Goal: Task Accomplishment & Management: Use online tool/utility

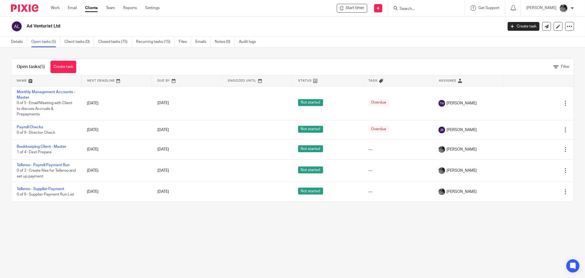
drag, startPoint x: 368, startPoint y: 216, endPoint x: 357, endPoint y: 208, distance: 13.6
click at [368, 216] on main "Ad Venturist Ltd Create task Update from Companies House Export data Merge Arch…" at bounding box center [292, 139] width 585 height 278
click at [359, 9] on span "Start timer" at bounding box center [355, 8] width 19 height 6
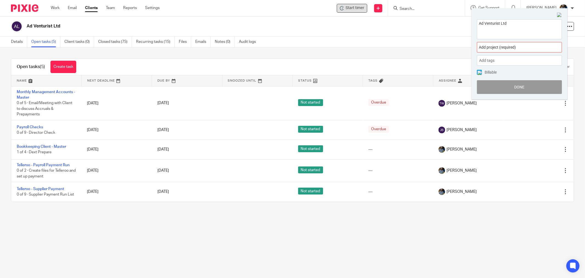
click at [512, 43] on div "Add project (required) :" at bounding box center [519, 47] width 85 height 10
click at [523, 45] on div "Add project (required) :" at bounding box center [519, 47] width 85 height 10
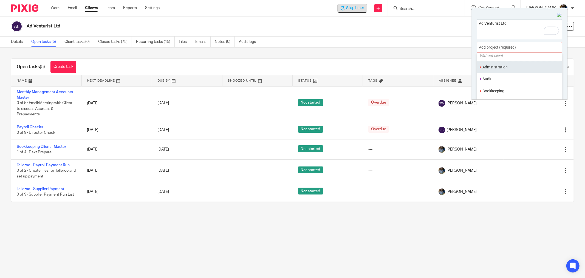
scroll to position [30, 0]
click at [508, 79] on li "Bookkeeping" at bounding box center [519, 81] width 72 height 6
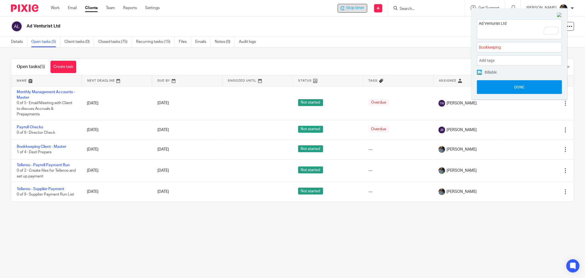
drag, startPoint x: 523, startPoint y: 84, endPoint x: 519, endPoint y: 85, distance: 4.9
click at [523, 85] on button "Done" at bounding box center [519, 87] width 85 height 14
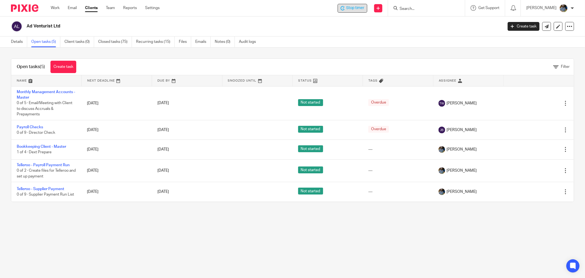
drag, startPoint x: 289, startPoint y: 27, endPoint x: 570, endPoint y: 30, distance: 281.0
click at [292, 27] on h2 "Ad Venturist Ltd" at bounding box center [216, 26] width 378 height 6
click at [358, 234] on main "Ad Venturist Ltd Create task Update from Companies House Export data Merge Arch…" at bounding box center [292, 139] width 585 height 278
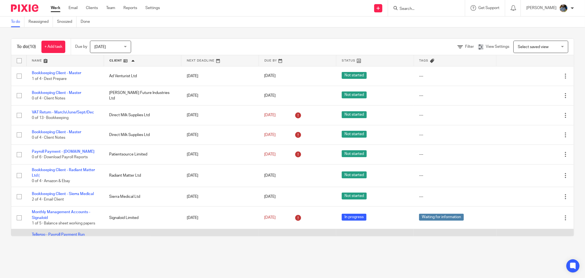
click at [458, 235] on td "---" at bounding box center [455, 240] width 83 height 22
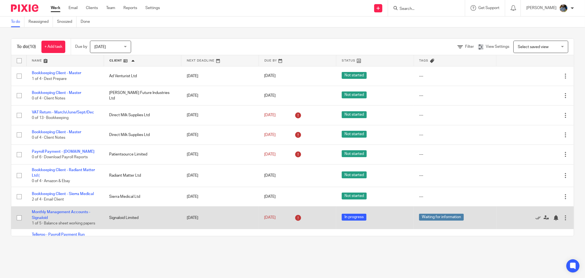
drag, startPoint x: 450, startPoint y: 270, endPoint x: 522, endPoint y: 228, distance: 82.6
click at [452, 266] on main "To do Reassigned Snoozed Done To do (10) + Add task Due by Today Today Today To…" at bounding box center [292, 139] width 585 height 278
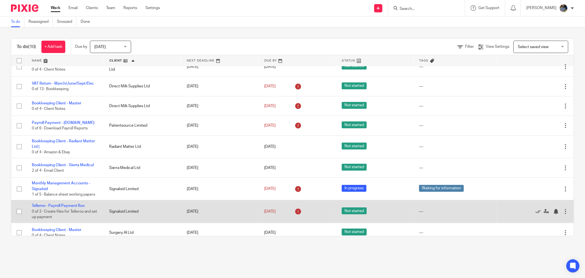
scroll to position [37, 0]
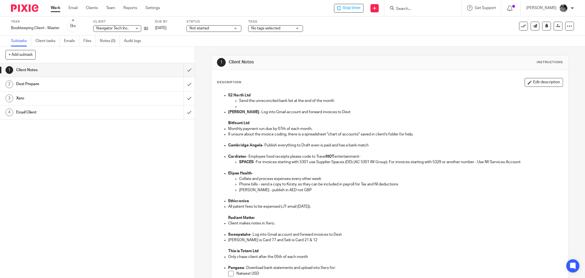
click at [363, 77] on div "Description Edit description 52 North Ltd Send the unreconciled bank list at th…" at bounding box center [390, 237] width 357 height 335
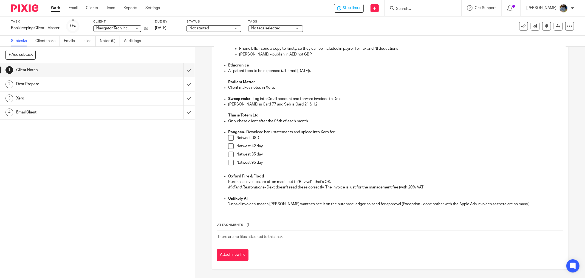
drag, startPoint x: 232, startPoint y: 56, endPoint x: 391, endPoint y: 214, distance: 223.9
click at [390, 212] on div "1 Client Notes Instructions Description Edit description 52 North Ltd Send the …" at bounding box center [390, 94] width 358 height 350
drag, startPoint x: 388, startPoint y: 230, endPoint x: 386, endPoint y: 228, distance: 3.1
click at [388, 230] on td "There are no files attached to this task." at bounding box center [390, 236] width 346 height 13
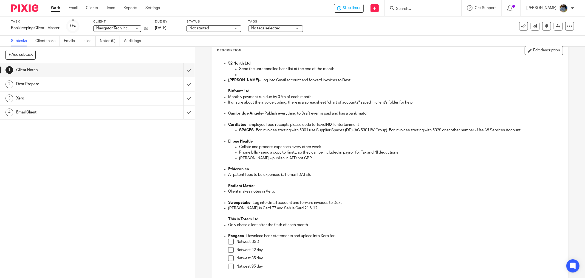
scroll to position [0, 0]
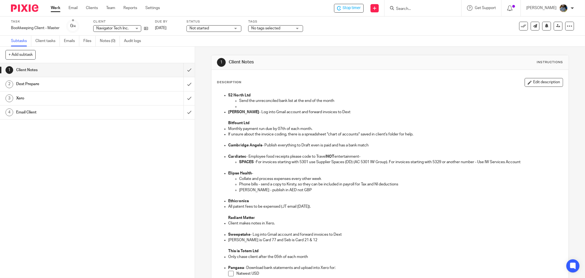
click at [382, 84] on div "Description Edit description" at bounding box center [390, 82] width 346 height 9
click at [365, 58] on div "1 Client Notes Instructions" at bounding box center [390, 62] width 357 height 15
click at [353, 9] on span "Stop timer" at bounding box center [352, 8] width 18 height 6
click at [362, 60] on h1 "Client Notes" at bounding box center [315, 62] width 173 height 6
click at [354, 9] on span "Start timer" at bounding box center [351, 8] width 19 height 6
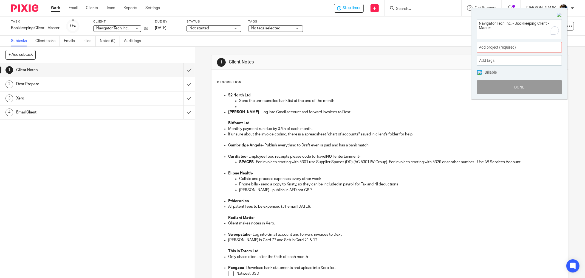
click at [517, 50] on div "Add project (required) :" at bounding box center [519, 47] width 85 height 10
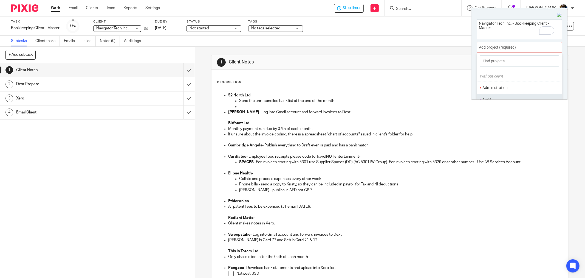
scroll to position [27, 0]
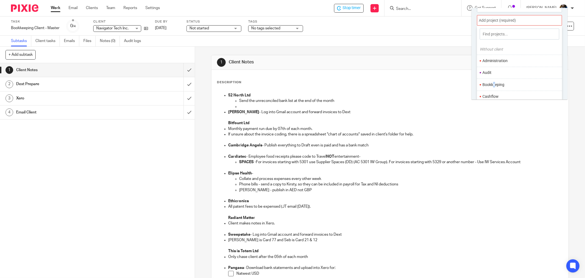
drag, startPoint x: 494, startPoint y: 85, endPoint x: 514, endPoint y: 85, distance: 19.8
click at [494, 85] on li "Bookkeeping" at bounding box center [519, 85] width 72 height 6
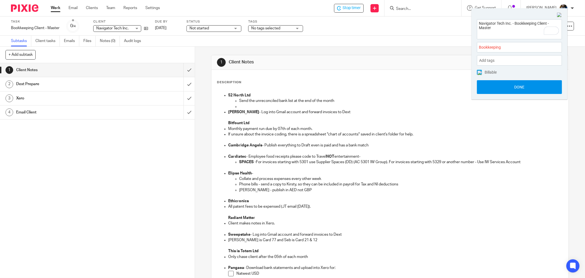
click at [525, 85] on button "Done" at bounding box center [519, 87] width 85 height 14
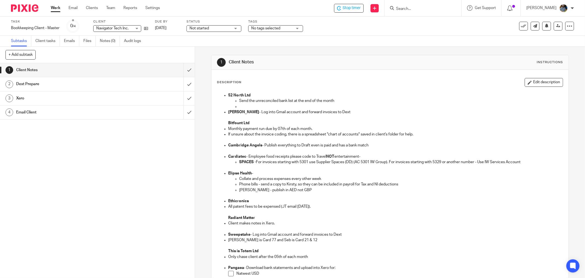
drag, startPoint x: 411, startPoint y: 69, endPoint x: 453, endPoint y: 69, distance: 41.7
click at [412, 68] on div "1 Client Notes Instructions" at bounding box center [390, 62] width 357 height 15
click at [299, 84] on div "Description Edit description" at bounding box center [390, 82] width 346 height 9
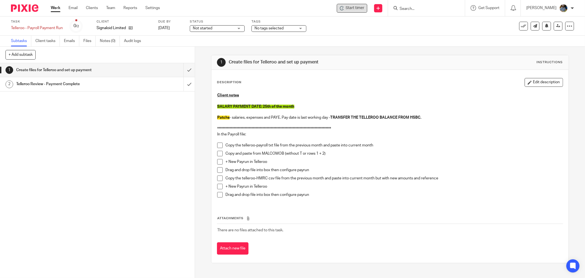
click at [358, 10] on span "Start timer" at bounding box center [355, 8] width 19 height 6
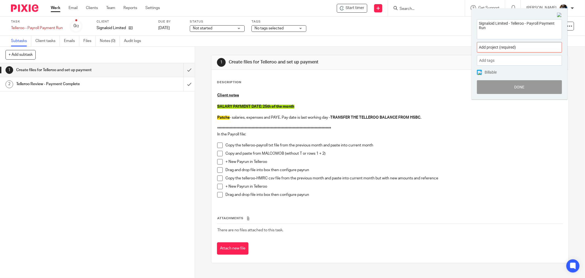
click at [519, 46] on span "Add project (required) :" at bounding box center [513, 47] width 69 height 6
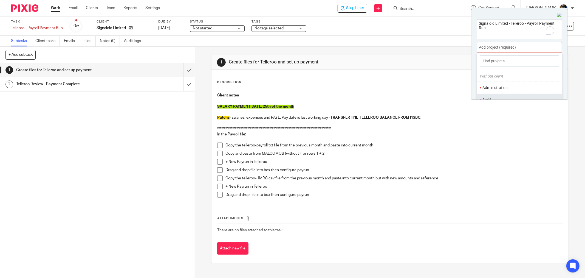
scroll to position [27, 0]
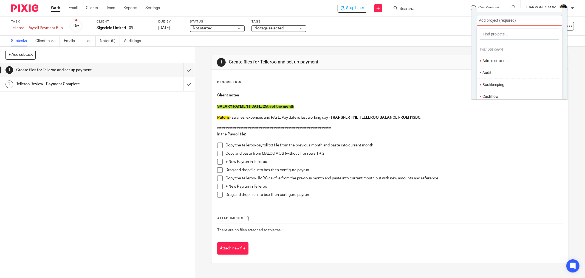
click at [504, 83] on li "Bookkeeping" at bounding box center [519, 85] width 72 height 6
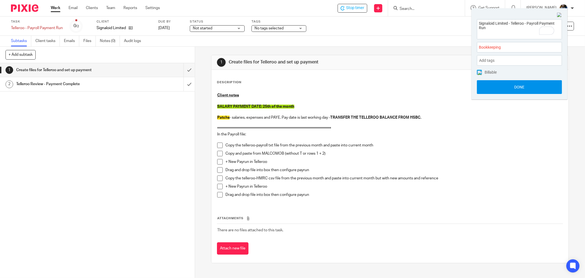
scroll to position [0, 0]
click at [522, 87] on button "Done" at bounding box center [519, 87] width 85 height 14
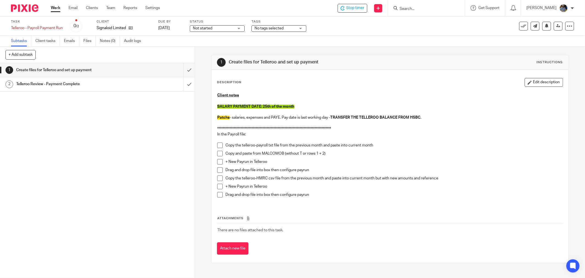
click at [396, 74] on div "**********" at bounding box center [390, 166] width 357 height 193
click at [369, 55] on div "**********" at bounding box center [390, 159] width 358 height 208
click at [378, 67] on div "1 Create files for Telleroo and set up payment Instructions" at bounding box center [390, 62] width 357 height 15
click at [184, 67] on input "submit" at bounding box center [97, 70] width 195 height 14
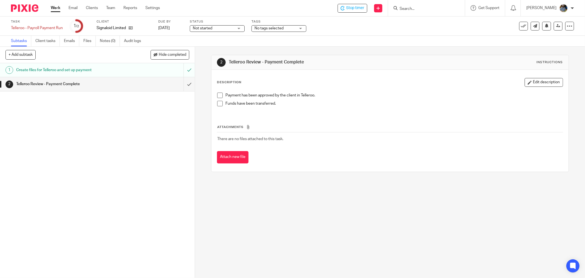
click at [366, 94] on p "Payment has been approved by the client in Telleroo." at bounding box center [394, 94] width 337 height 5
click at [379, 149] on div "Attachments There are no files attached to this task. Attach new file" at bounding box center [390, 138] width 346 height 50
click at [399, 105] on p "Funds have been transferred." at bounding box center [394, 103] width 337 height 5
drag, startPoint x: 382, startPoint y: 159, endPoint x: 371, endPoint y: 154, distance: 12.6
click at [382, 159] on div "Attach new file" at bounding box center [390, 157] width 346 height 12
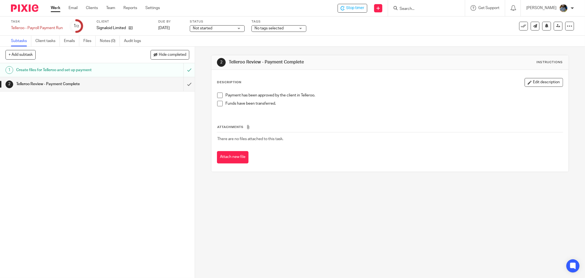
drag, startPoint x: 516, startPoint y: 27, endPoint x: 509, endPoint y: 40, distance: 15.3
click at [519, 26] on button at bounding box center [523, 26] width 9 height 9
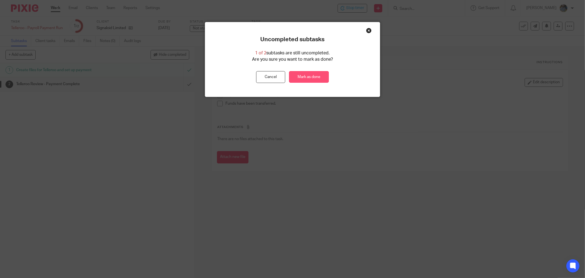
drag, startPoint x: 311, startPoint y: 80, endPoint x: 297, endPoint y: 72, distance: 16.3
click at [311, 80] on link "Mark as done" at bounding box center [309, 77] width 40 height 12
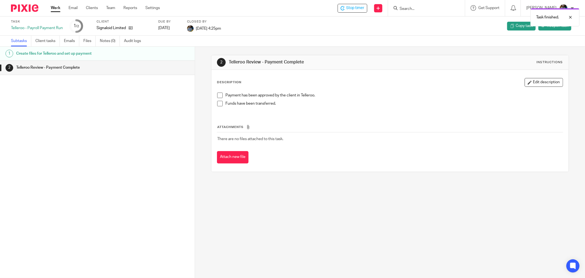
click at [440, 15] on div "Task finished." at bounding box center [436, 15] width 287 height 21
click at [439, 9] on div "Task finished." at bounding box center [436, 15] width 287 height 21
click at [441, 6] on div "Task finished." at bounding box center [436, 15] width 287 height 21
click at [420, 7] on div "Task finished." at bounding box center [436, 15] width 287 height 21
click at [414, 7] on div "Task finished." at bounding box center [436, 15] width 287 height 21
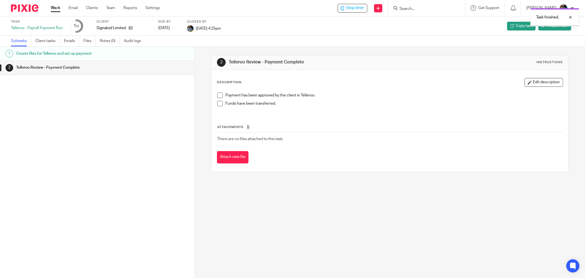
drag, startPoint x: 570, startPoint y: 17, endPoint x: 498, endPoint y: 16, distance: 72.2
click at [571, 17] on div at bounding box center [566, 17] width 15 height 7
drag, startPoint x: 406, startPoint y: 8, endPoint x: 433, endPoint y: 10, distance: 27.2
click at [406, 8] on input "Search" at bounding box center [423, 9] width 49 height 5
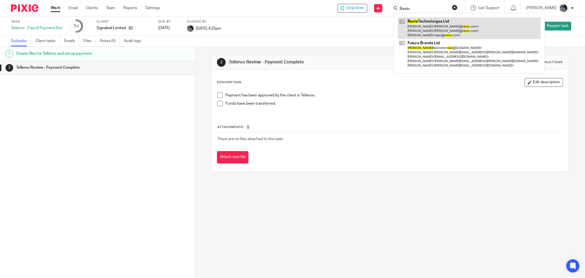
type input "Ravio"
click at [437, 25] on link at bounding box center [469, 28] width 143 height 22
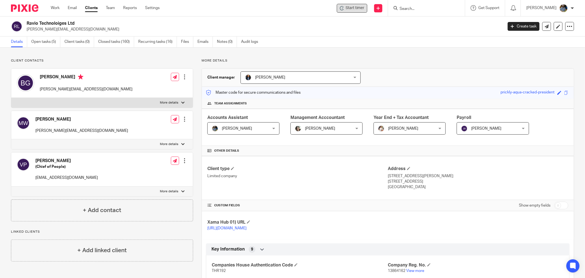
click at [347, 5] on div "Start timer" at bounding box center [352, 8] width 30 height 9
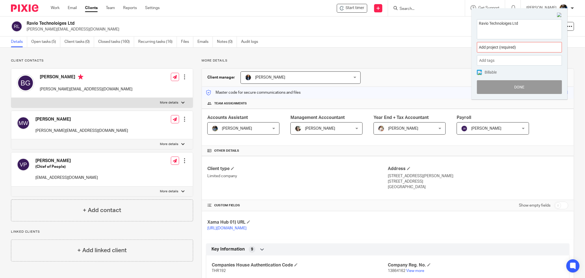
drag, startPoint x: 350, startPoint y: 7, endPoint x: 503, endPoint y: 58, distance: 161.5
click at [351, 7] on span "Start timer" at bounding box center [355, 8] width 19 height 6
click at [526, 46] on span "Add project (required) :" at bounding box center [513, 47] width 69 height 6
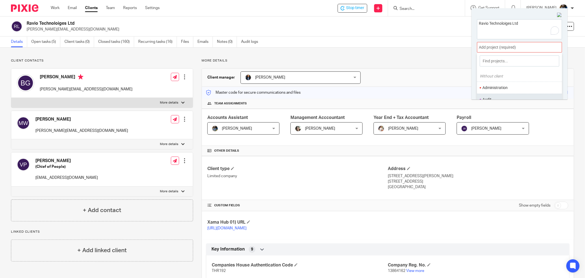
scroll to position [30, 0]
drag, startPoint x: 495, startPoint y: 81, endPoint x: 501, endPoint y: 81, distance: 6.0
click at [495, 81] on li "Bookkeeping" at bounding box center [519, 81] width 72 height 6
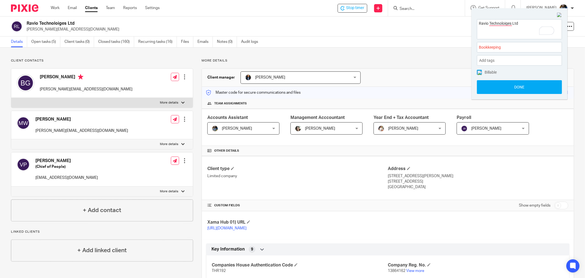
drag, startPoint x: 520, startPoint y: 87, endPoint x: 403, endPoint y: 65, distance: 118.3
click at [519, 87] on button "Done" at bounding box center [519, 87] width 85 height 14
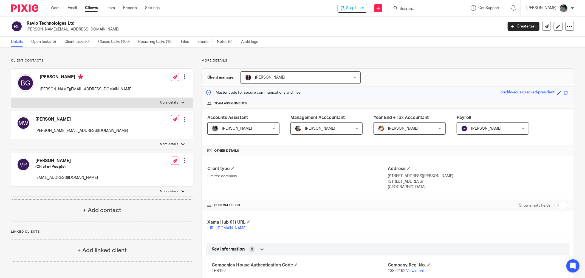
drag, startPoint x: 289, startPoint y: 22, endPoint x: 232, endPoint y: 4, distance: 60.0
click at [288, 22] on h2 "Ravio Technoloiges Ltd" at bounding box center [216, 24] width 378 height 6
click at [296, 24] on h2 "Ravio Technoloiges Ltd" at bounding box center [216, 24] width 378 height 6
drag, startPoint x: 302, startPoint y: 28, endPoint x: 181, endPoint y: 6, distance: 122.7
click at [302, 28] on p "becky@ravio.com" at bounding box center [263, 29] width 473 height 5
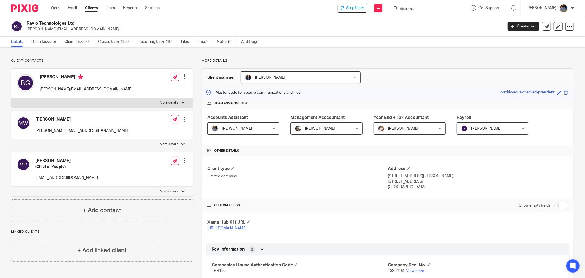
drag, startPoint x: 357, startPoint y: 8, endPoint x: 324, endPoint y: 149, distance: 144.6
click at [357, 8] on span "Stop timer" at bounding box center [355, 8] width 18 height 6
drag, startPoint x: 449, startPoint y: 58, endPoint x: 487, endPoint y: 3, distance: 66.9
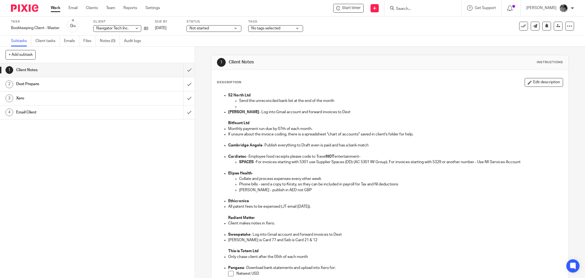
click at [447, 77] on div "Description Edit description 52 North Ltd Send the unreconciled bank list at th…" at bounding box center [390, 237] width 357 height 335
